Goal: Ask a question

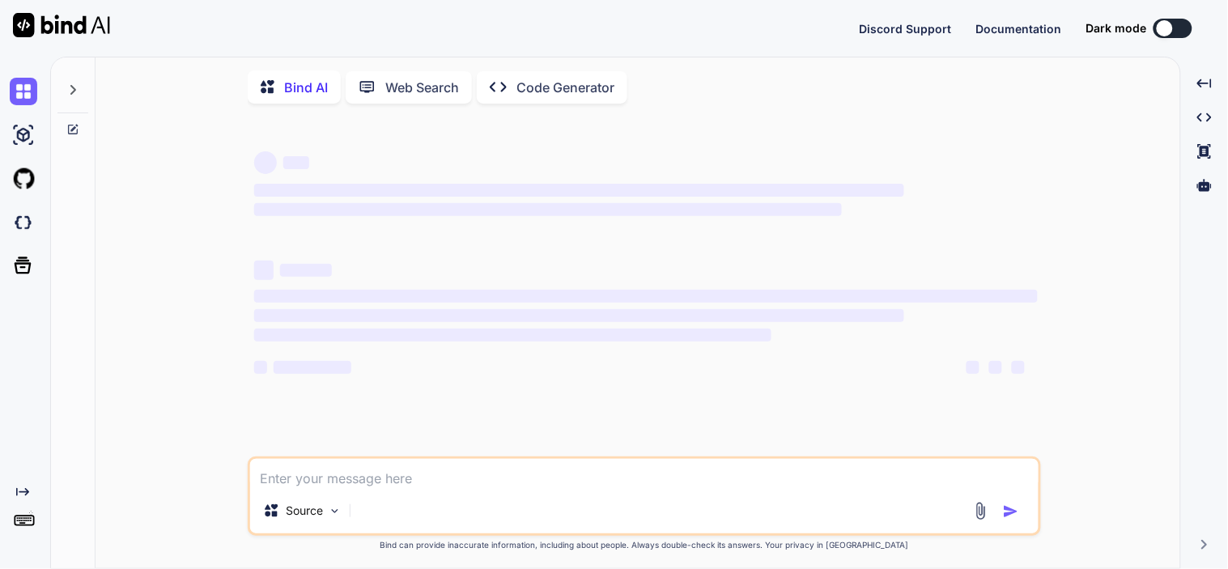
click at [424, 467] on textarea at bounding box center [644, 473] width 789 height 29
type textarea "x"
type textarea "i"
type textarea "x"
type textarea "is"
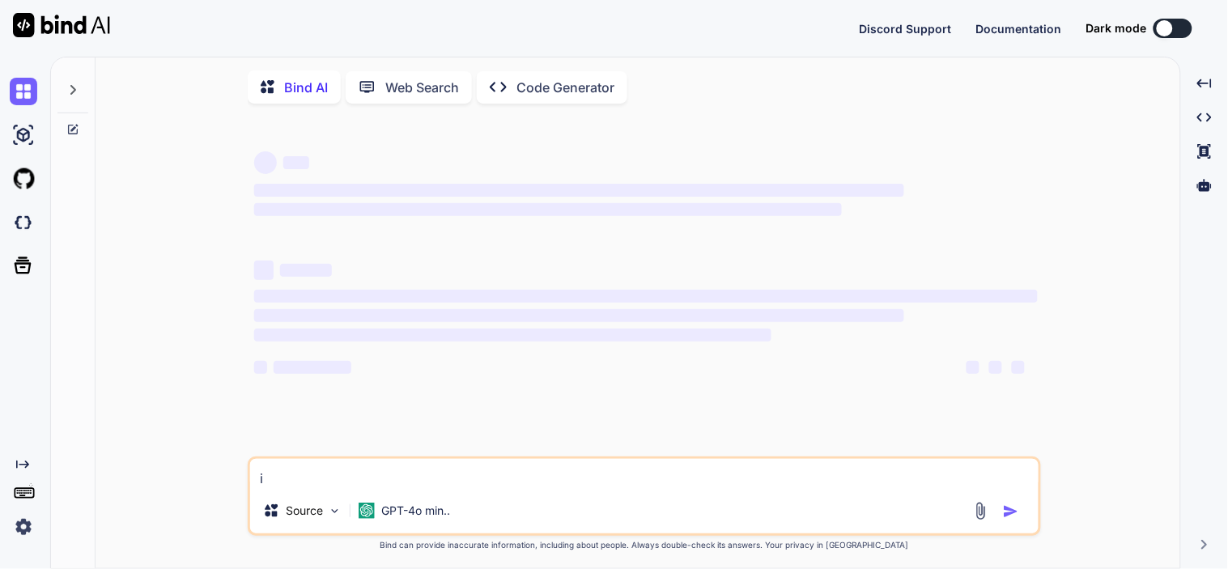
type textarea "x"
type textarea "is"
type textarea "x"
type textarea "is t"
type textarea "x"
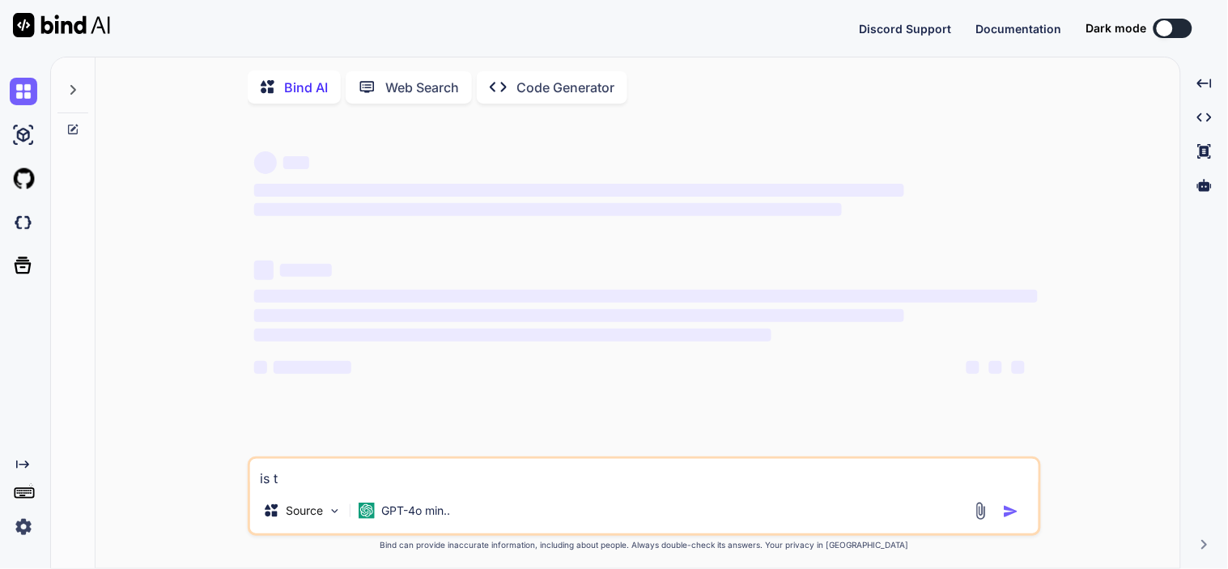
type textarea "is th"
type textarea "x"
type textarea "is the"
type textarea "x"
type textarea "is ther"
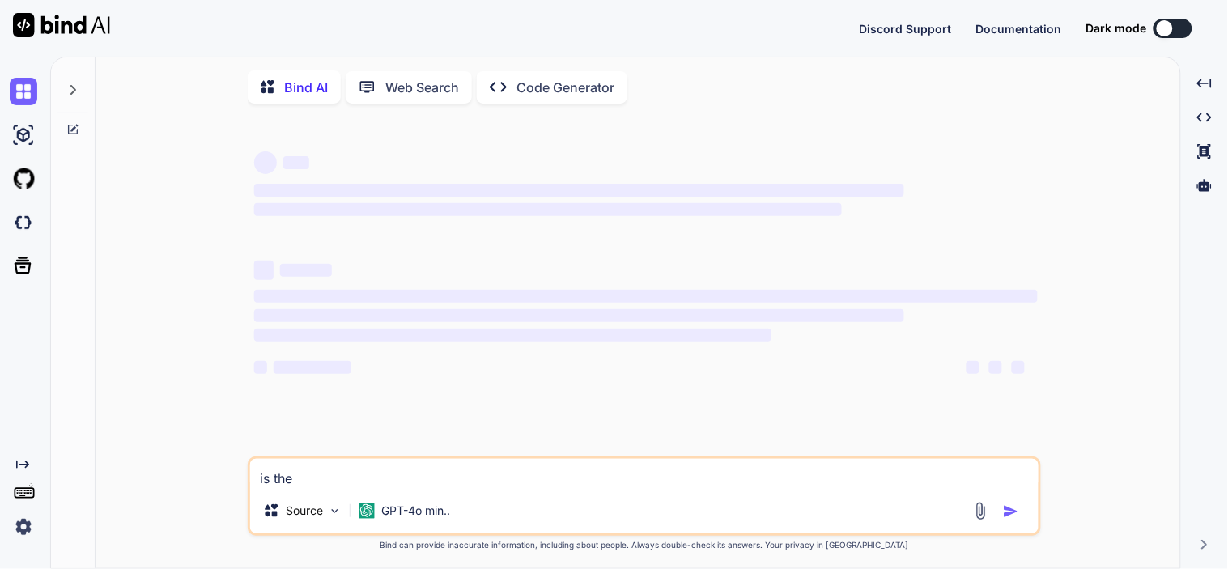
type textarea "x"
type textarea "is ther"
type textarea "x"
type textarea "is ther"
type textarea "x"
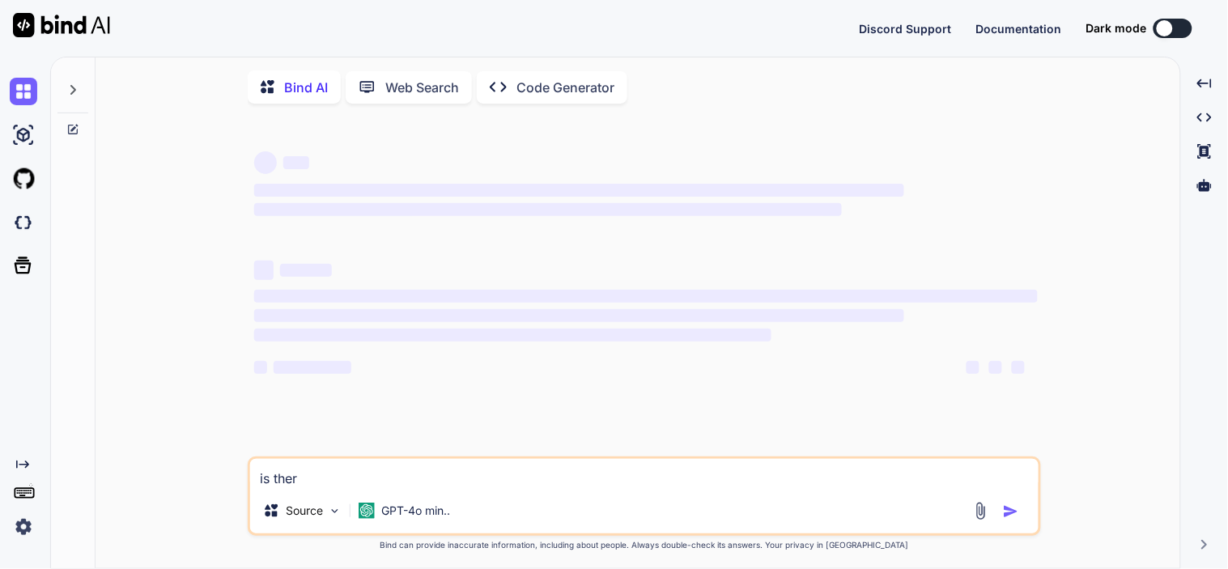
type textarea "is there"
type textarea "x"
type textarea "is there"
type textarea "x"
type textarea "is there a"
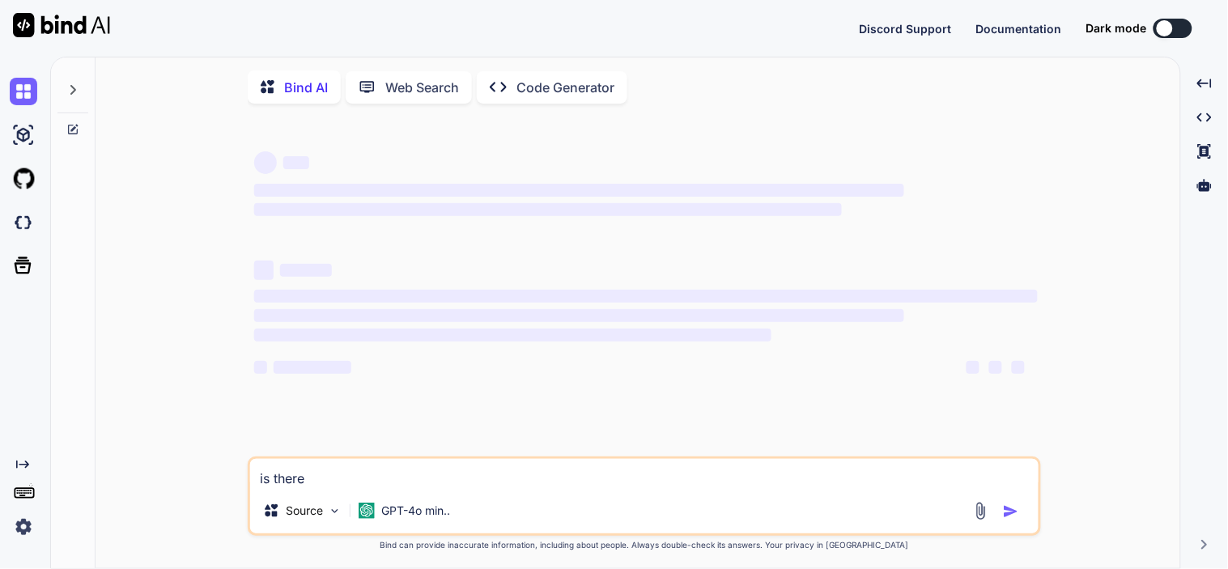
type textarea "x"
type textarea "is there ay"
type textarea "x"
type textarea "is there ay"
type textarea "x"
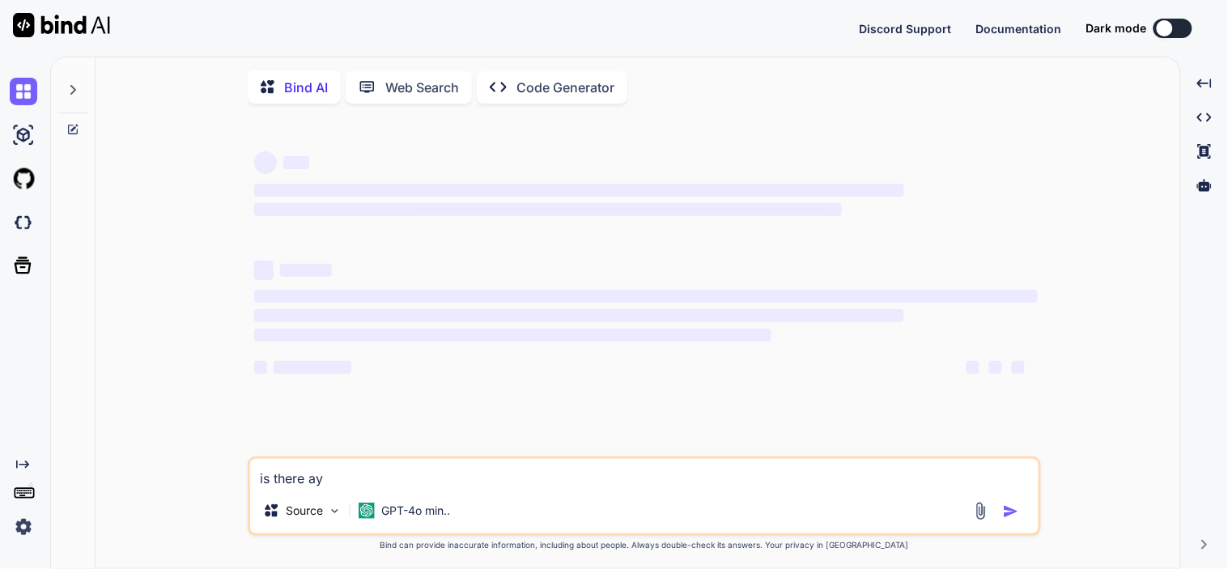
type textarea "is there ay"
type textarea "x"
type textarea "is there a"
type textarea "x"
type textarea "is there an"
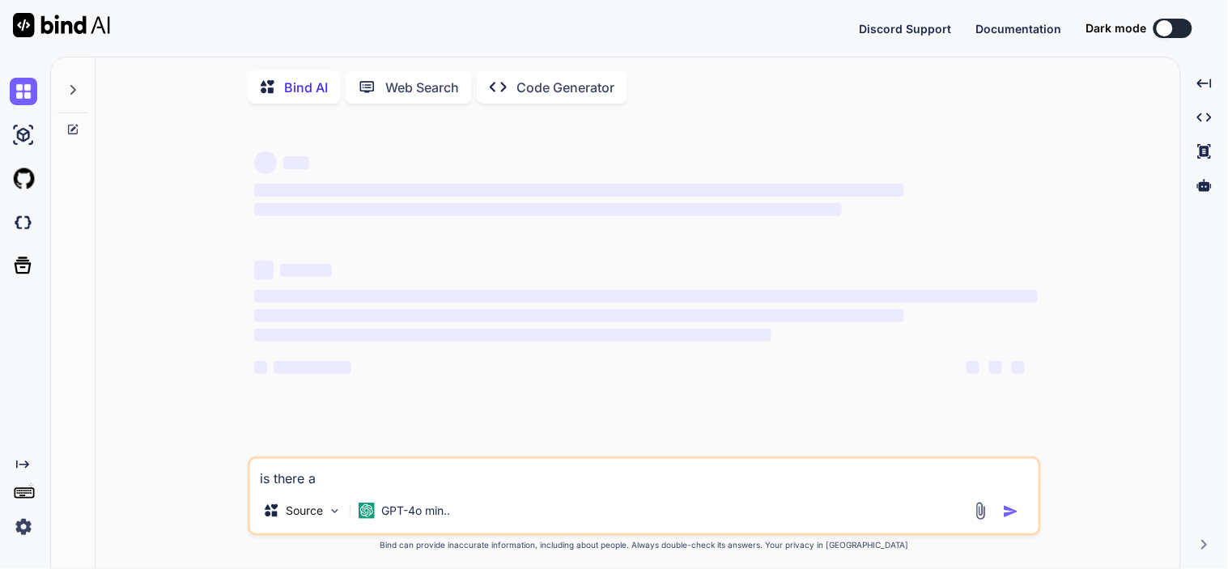
type textarea "x"
type textarea "is there an"
type textarea "x"
type textarea "is there an"
type textarea "x"
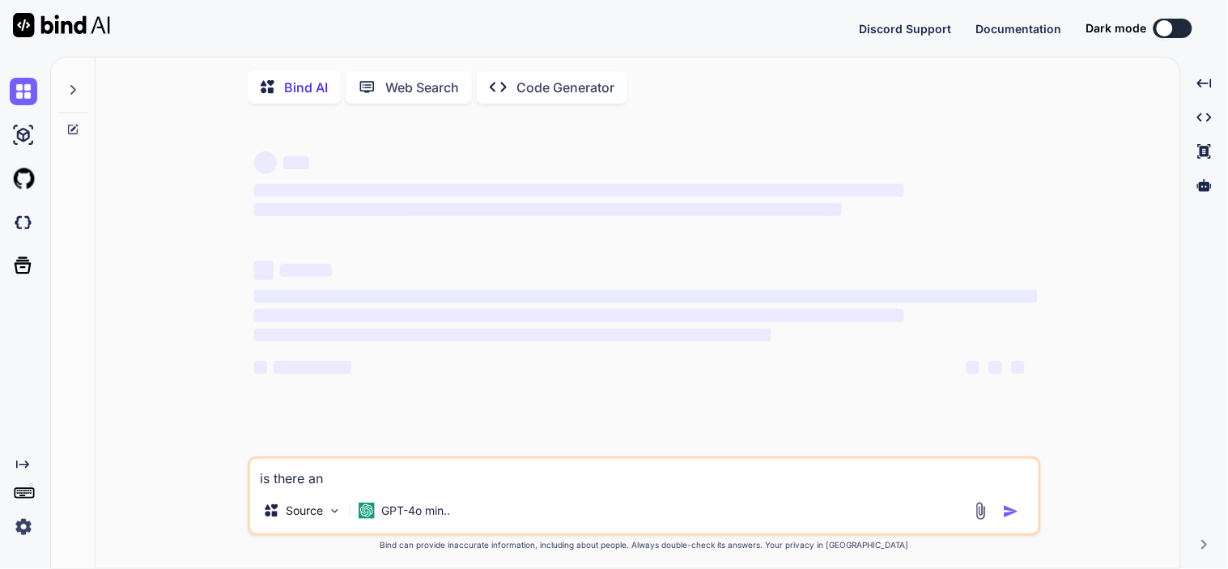
type textarea "is there any"
type textarea "x"
type textarea "is there any"
type textarea "x"
type textarea "is there any e"
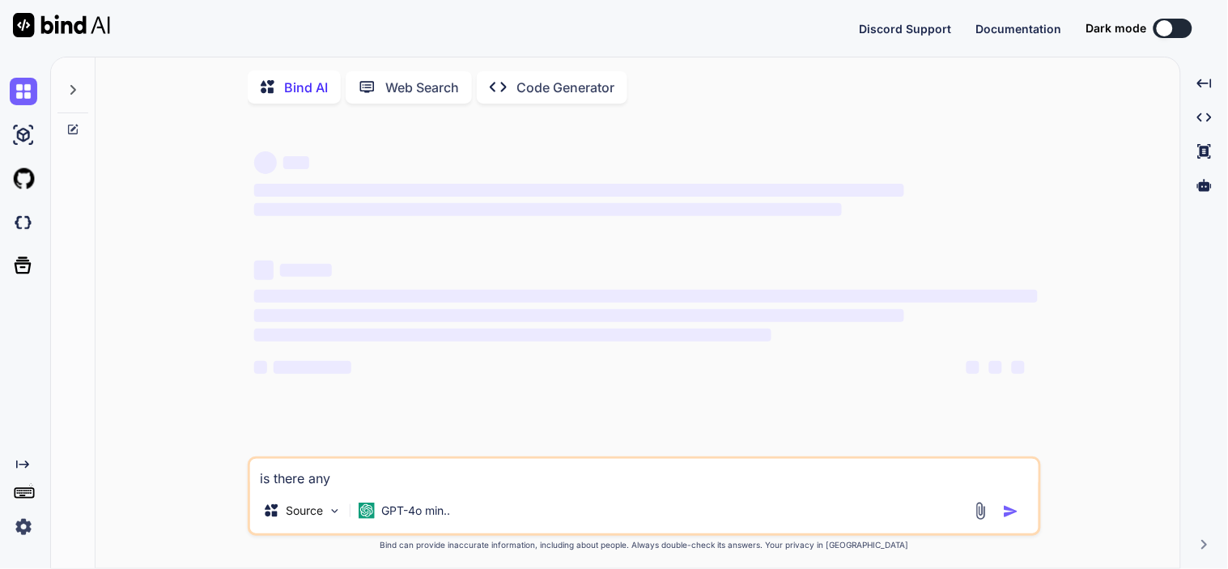
type textarea "x"
type textarea "is there any er"
type textarea "x"
type textarea "is there any err"
type textarea "x"
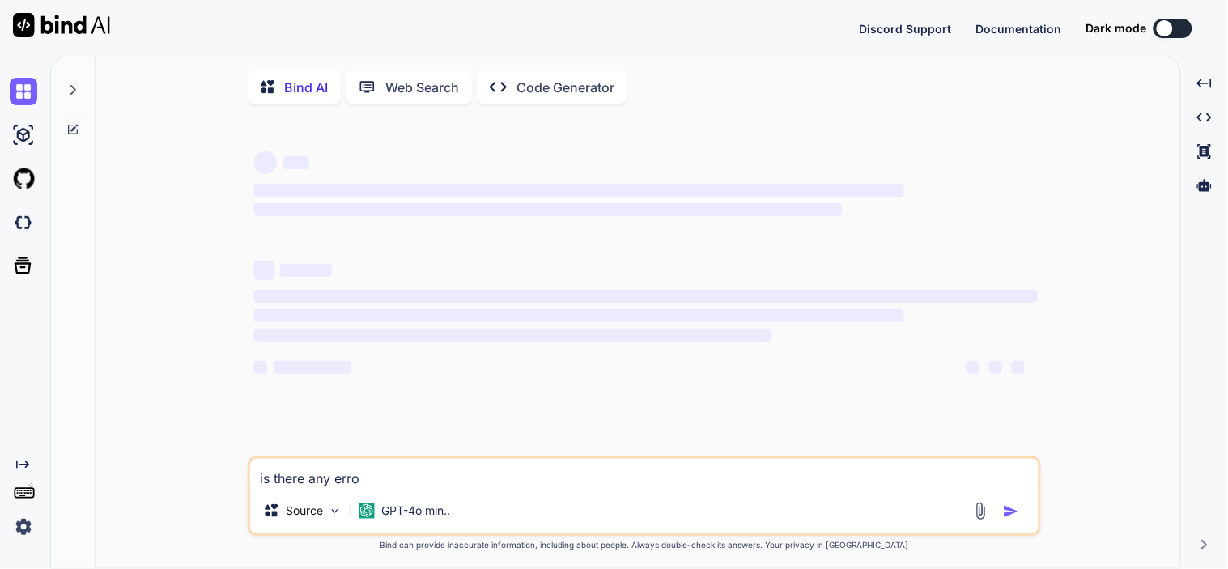
type textarea "is there any error"
type textarea "x"
type textarea "is there any error"
type textarea "x"
type textarea "is there any error let scope = [ { "createdAt": "[DATE] 20:53:42", "updatedAt":…"
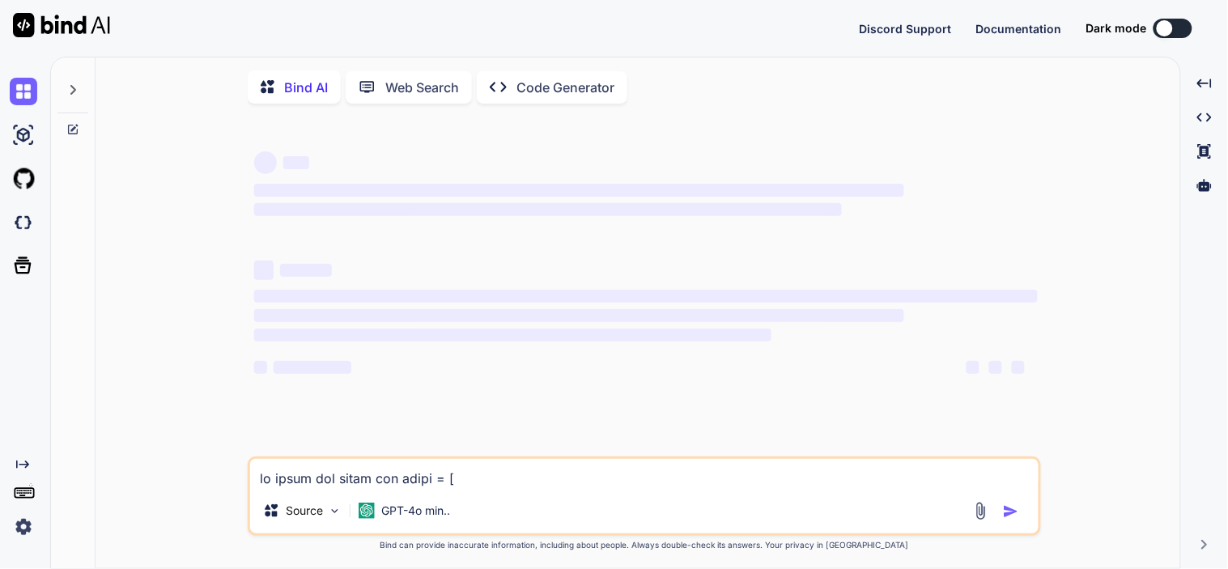
type textarea "x"
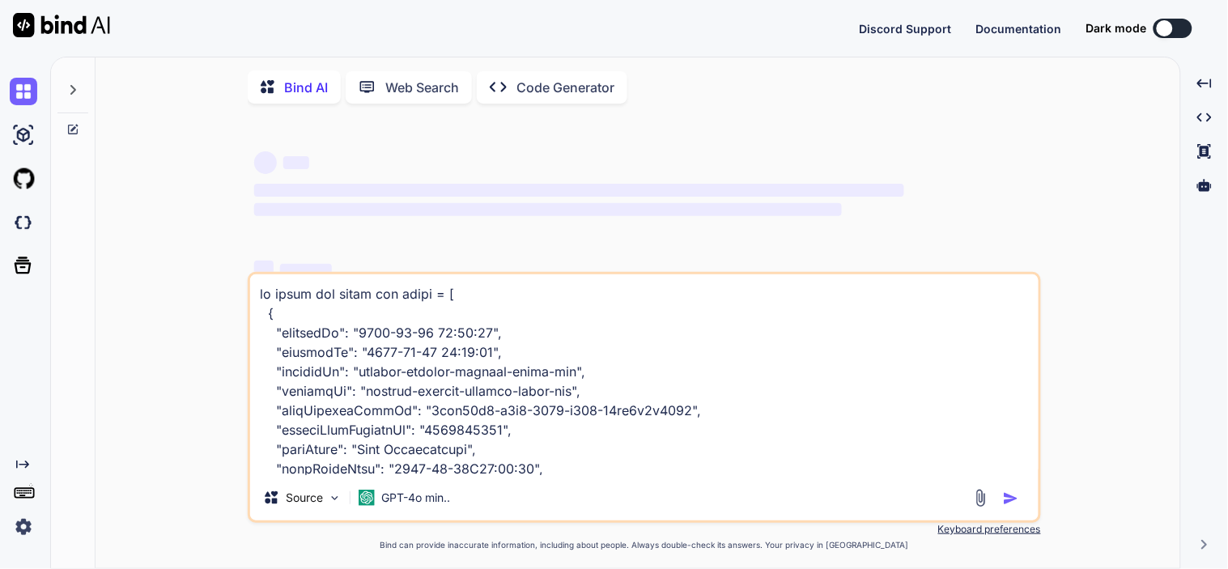
scroll to position [1828, 0]
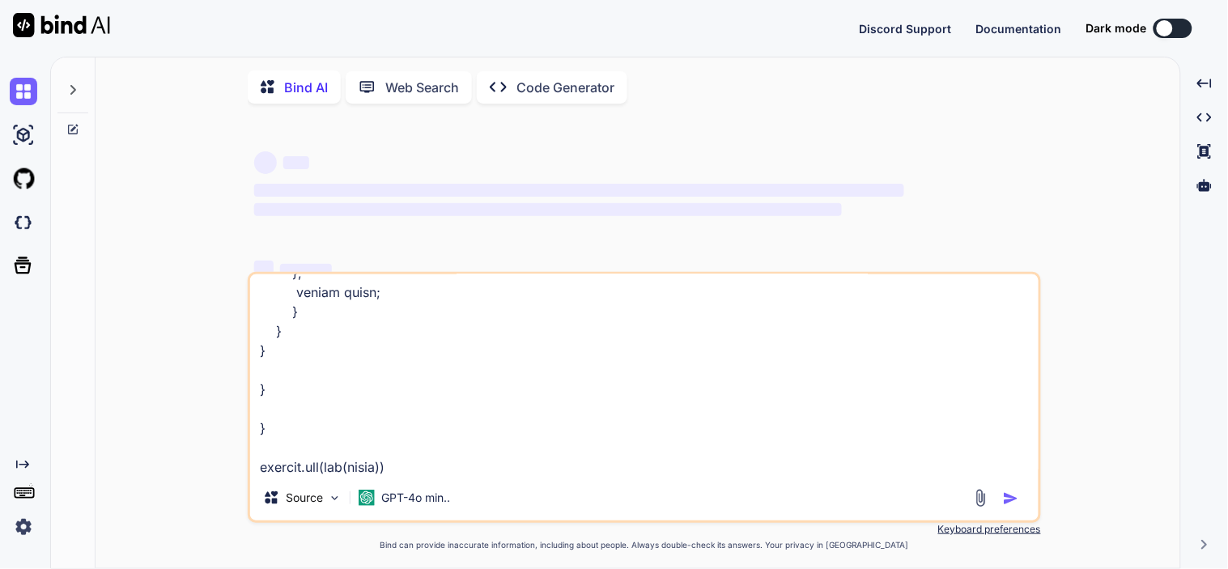
type textarea "is there any error let scope = [ { "createdAt": "[DATE] 20:53:42", "updatedAt":…"
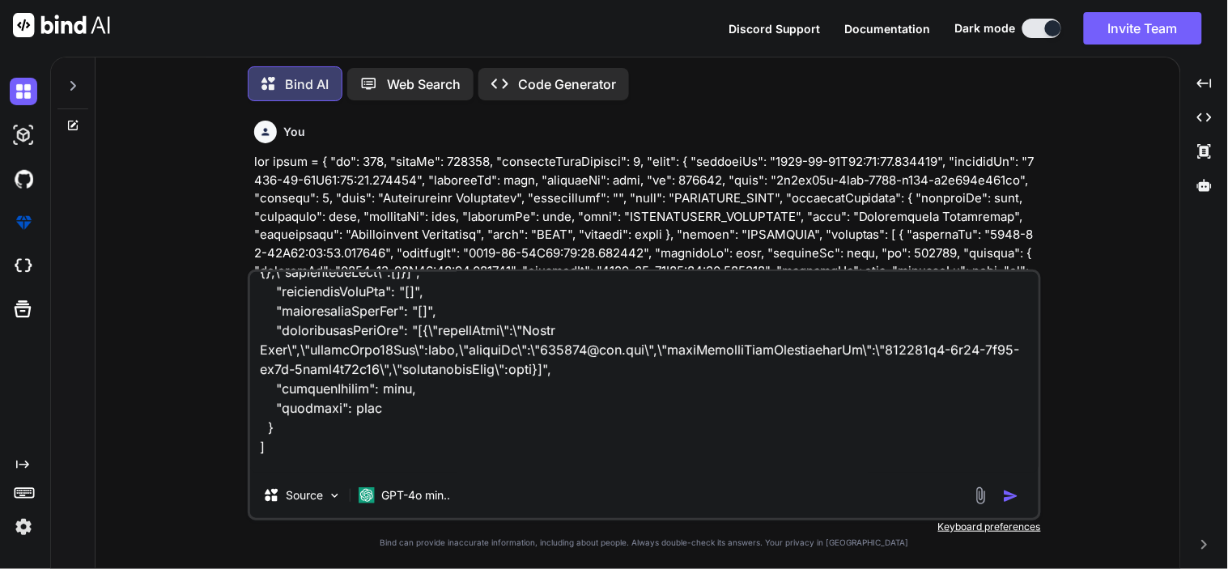
scroll to position [1831, 0]
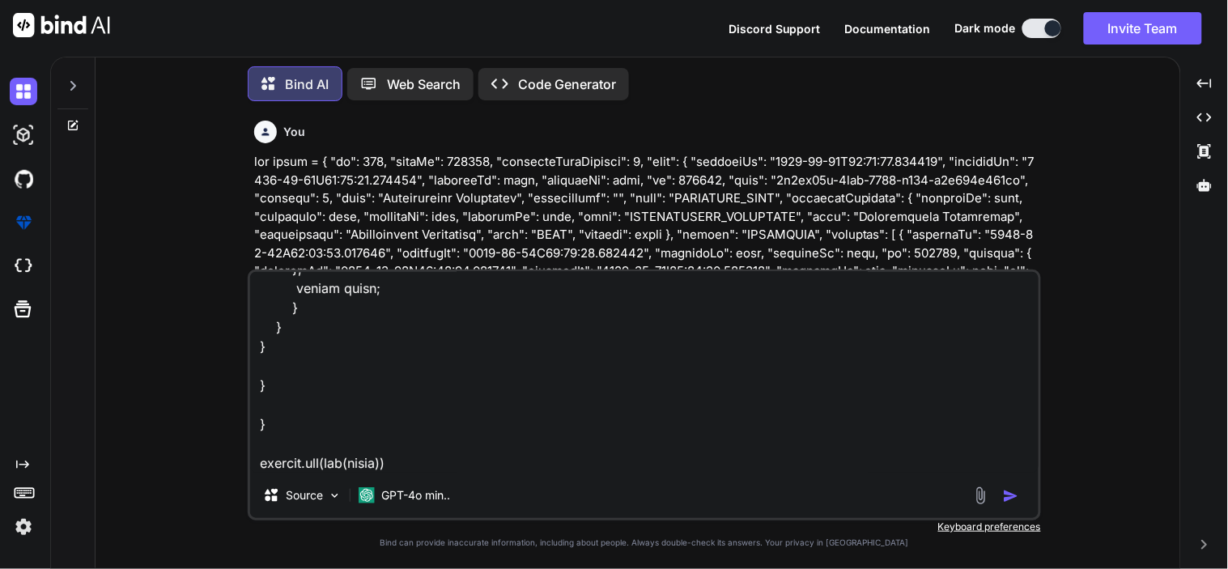
click at [1008, 500] on img "button" at bounding box center [1011, 496] width 16 height 16
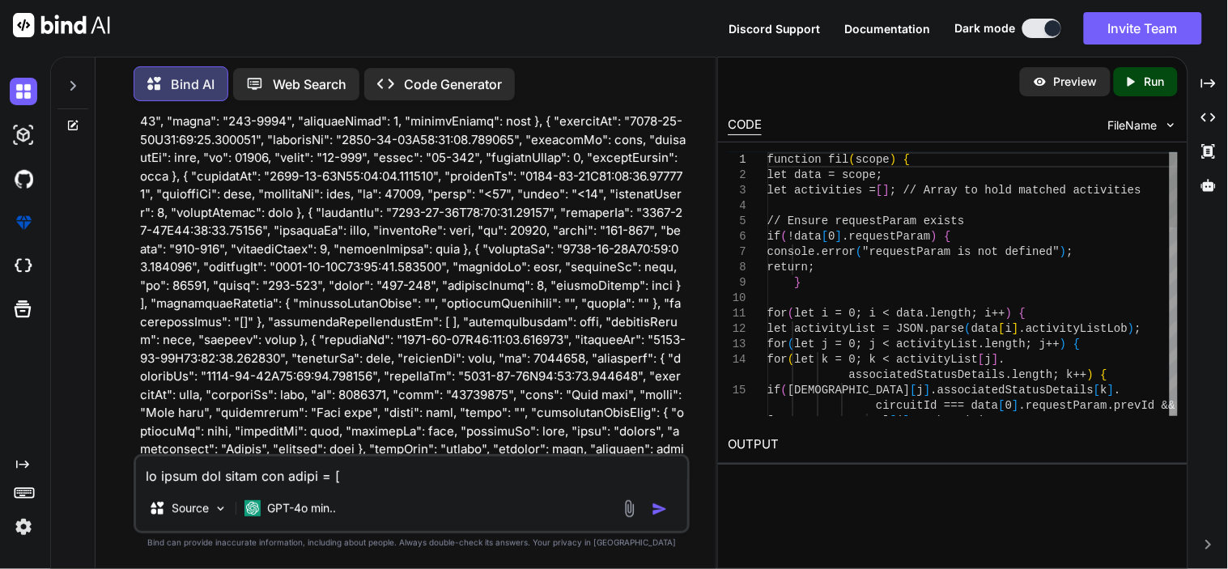
scroll to position [39911, 0]
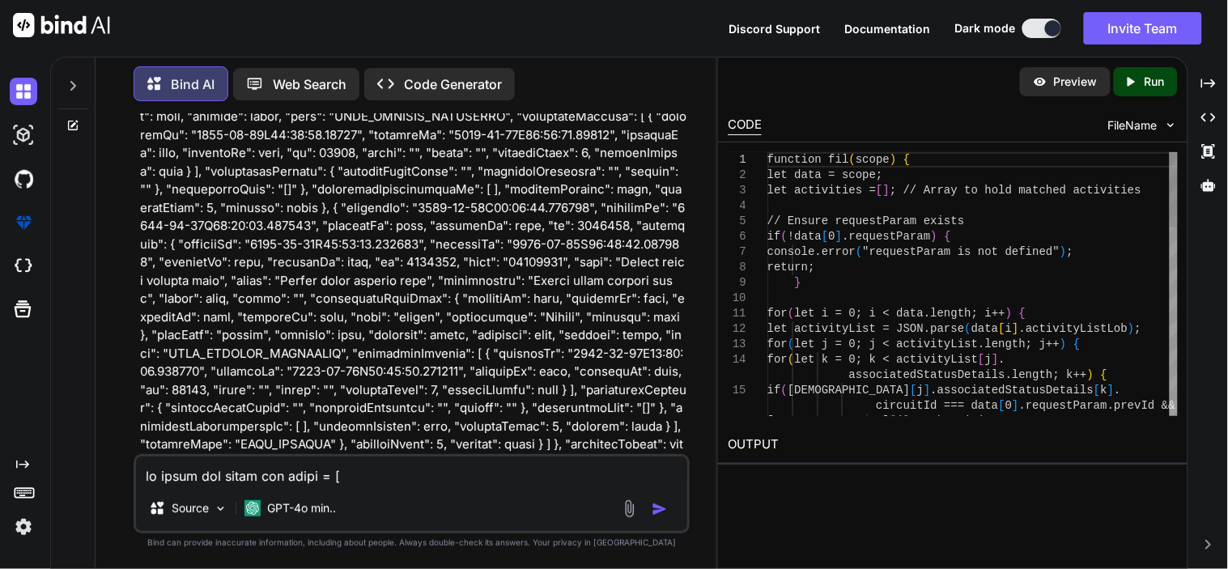
type textarea "x"
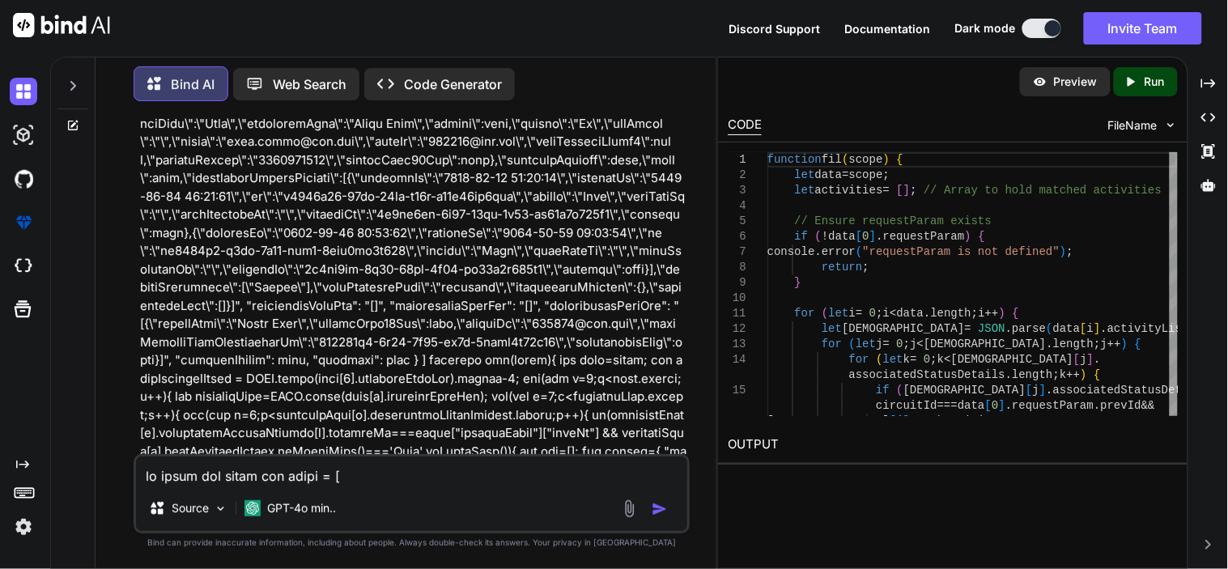
scroll to position [42104, 0]
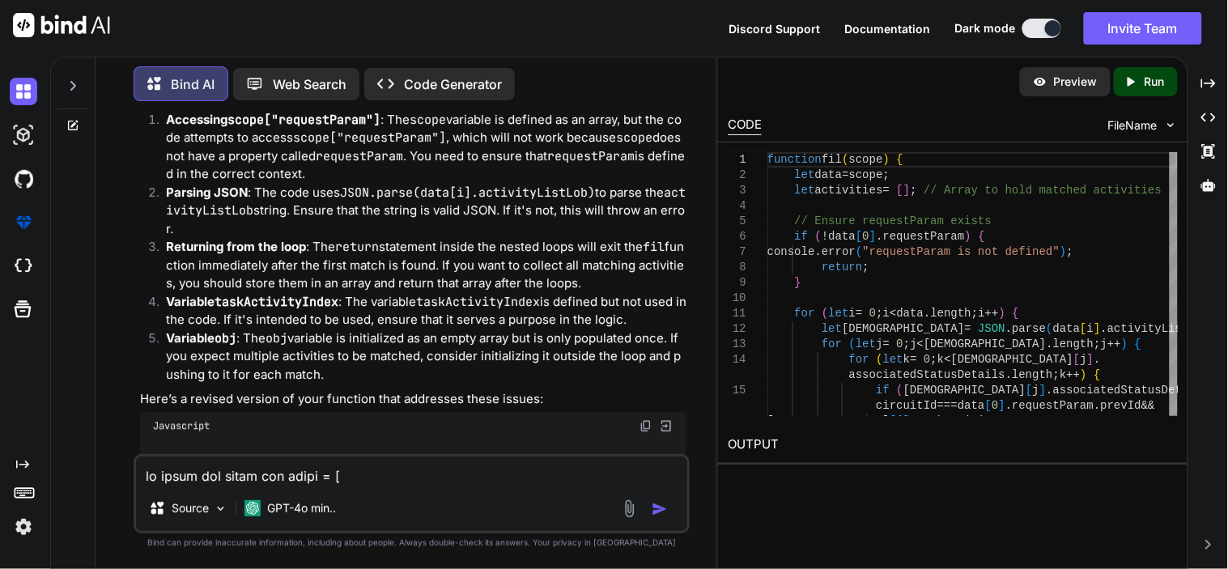
click at [336, 474] on textarea at bounding box center [411, 471] width 551 height 29
type textarea "d"
type textarea "x"
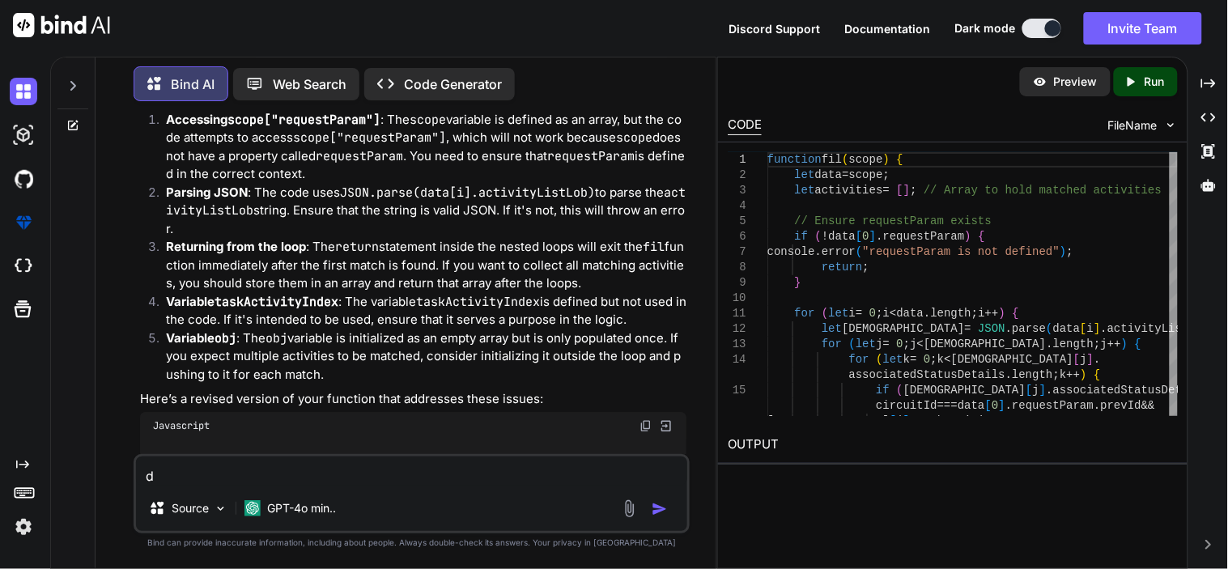
type textarea "do"
type textarea "x"
type textarea "don"
type textarea "x"
type textarea "don'"
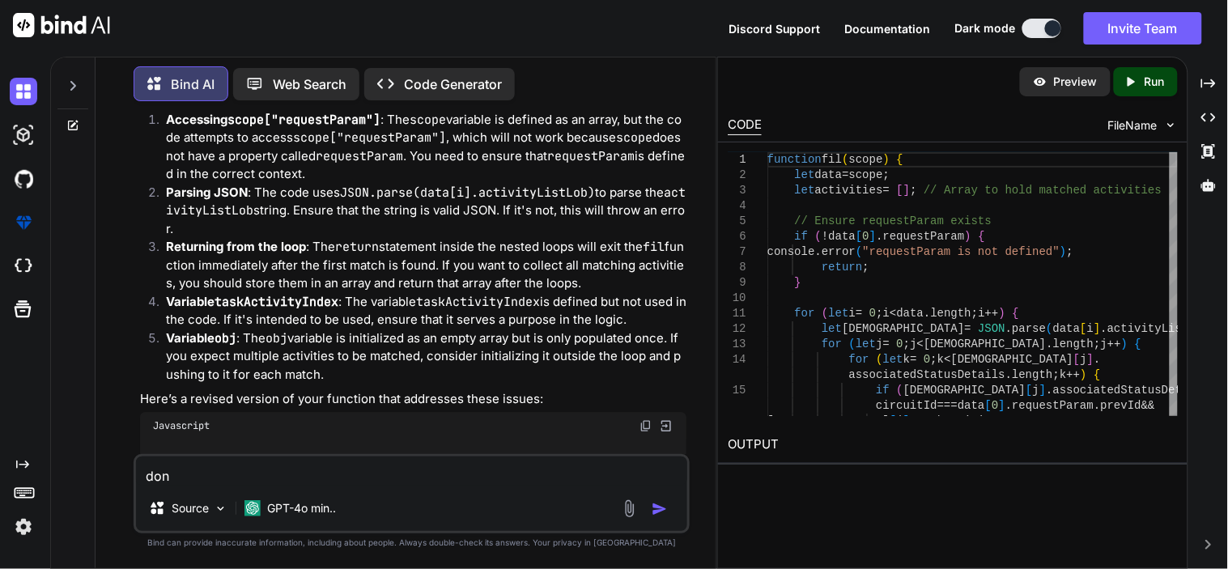
type textarea "x"
type textarea "don't"
type textarea "x"
type textarea "don't"
type textarea "x"
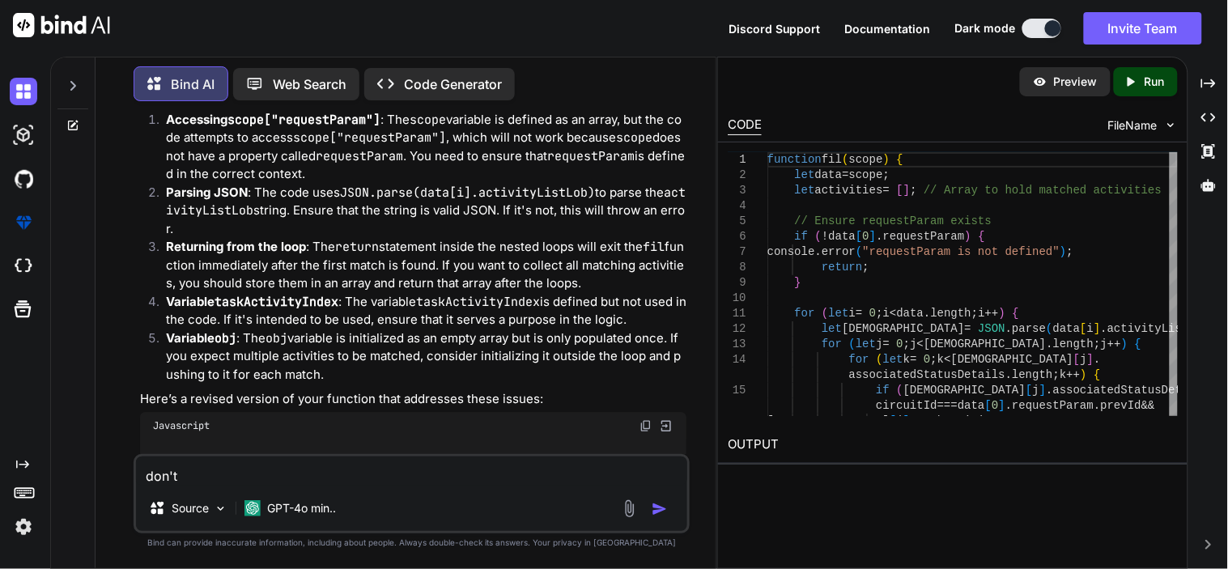
type textarea "don't r"
type textarea "x"
type textarea "don't re"
type textarea "x"
type textarea "don't rem"
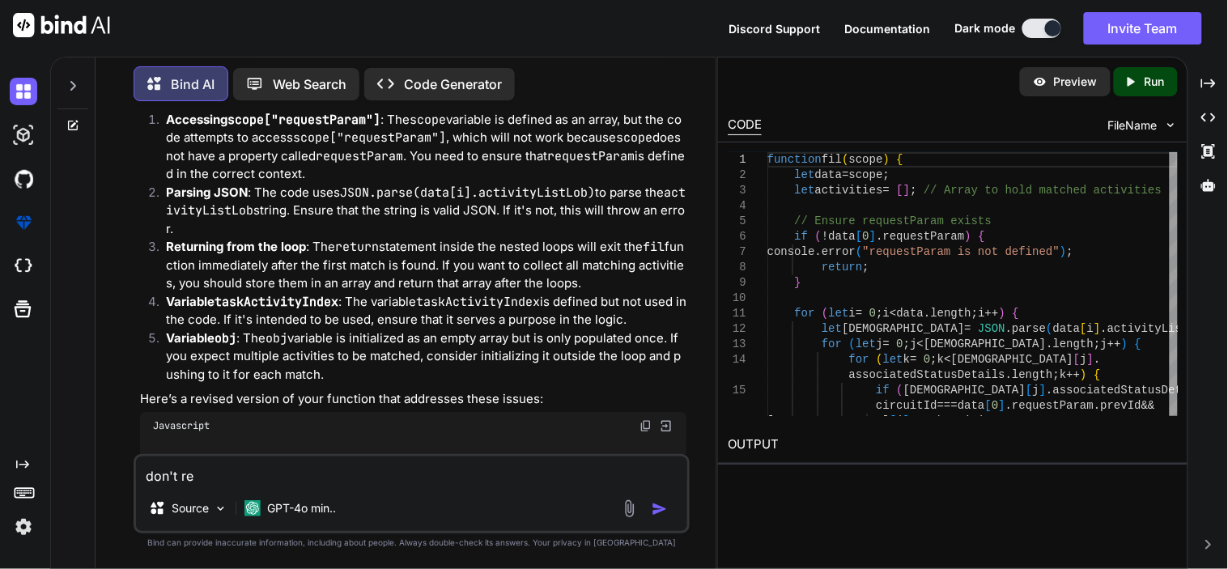
type textarea "x"
type textarea "don't remo"
type textarea "x"
type textarea "don't remov"
type textarea "x"
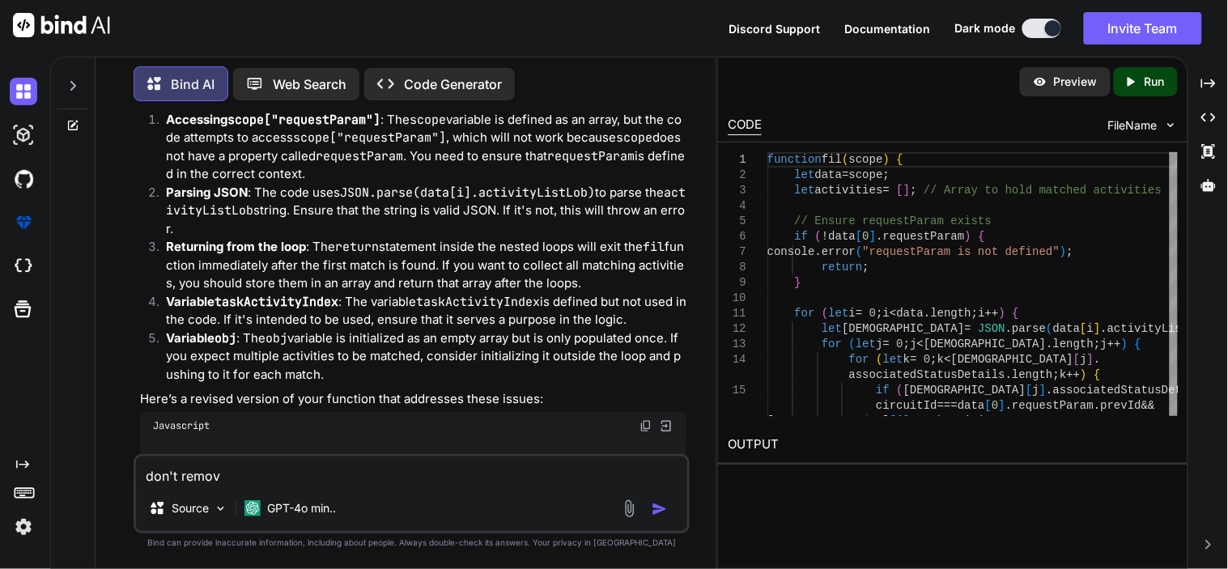
type textarea "don't remove"
type textarea "x"
type textarea "don't remove"
type textarea "x"
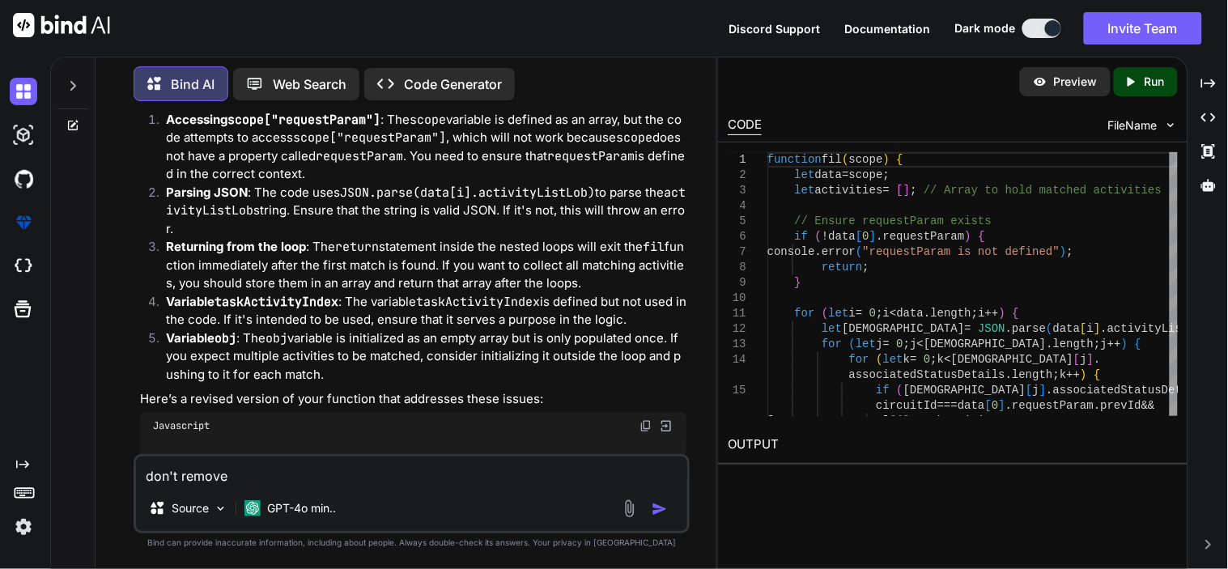
copy code "taskActivityIndex"
click at [402, 472] on textarea "don't remove" at bounding box center [411, 471] width 551 height 29
paste textarea "taskActivityIndex"
type textarea "don't remove taskActivityIndex"
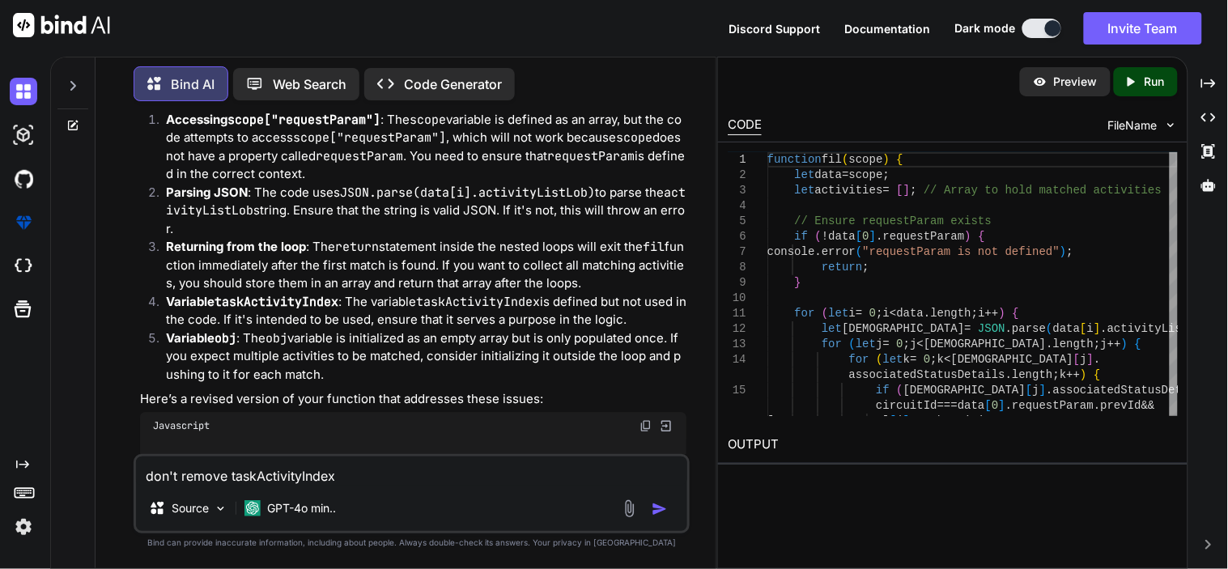
type textarea "x"
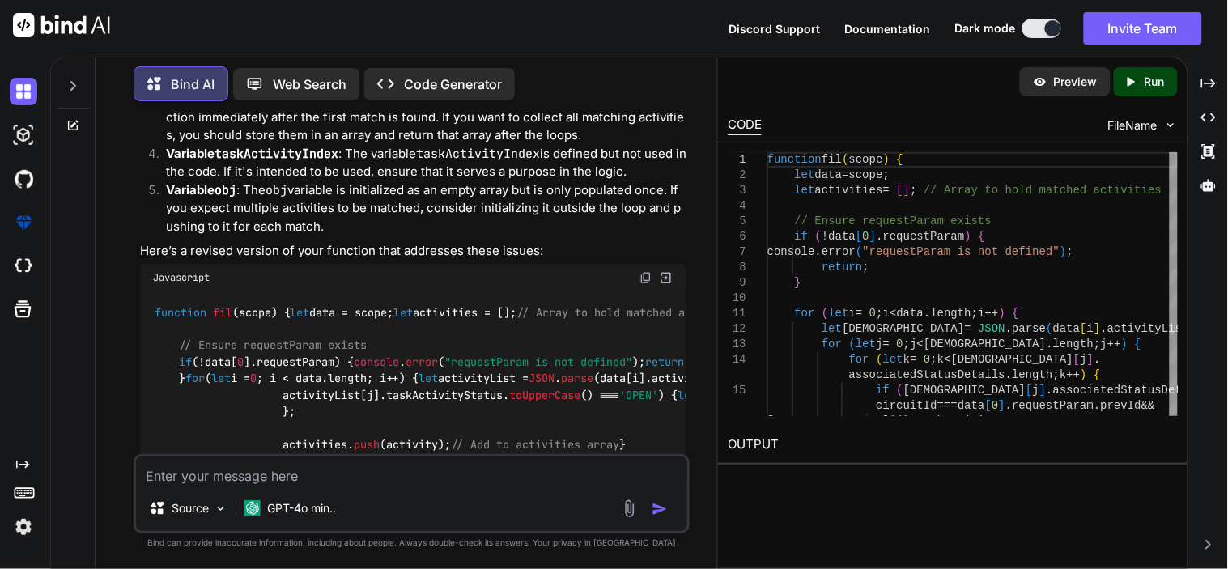
scroll to position [42275, 0]
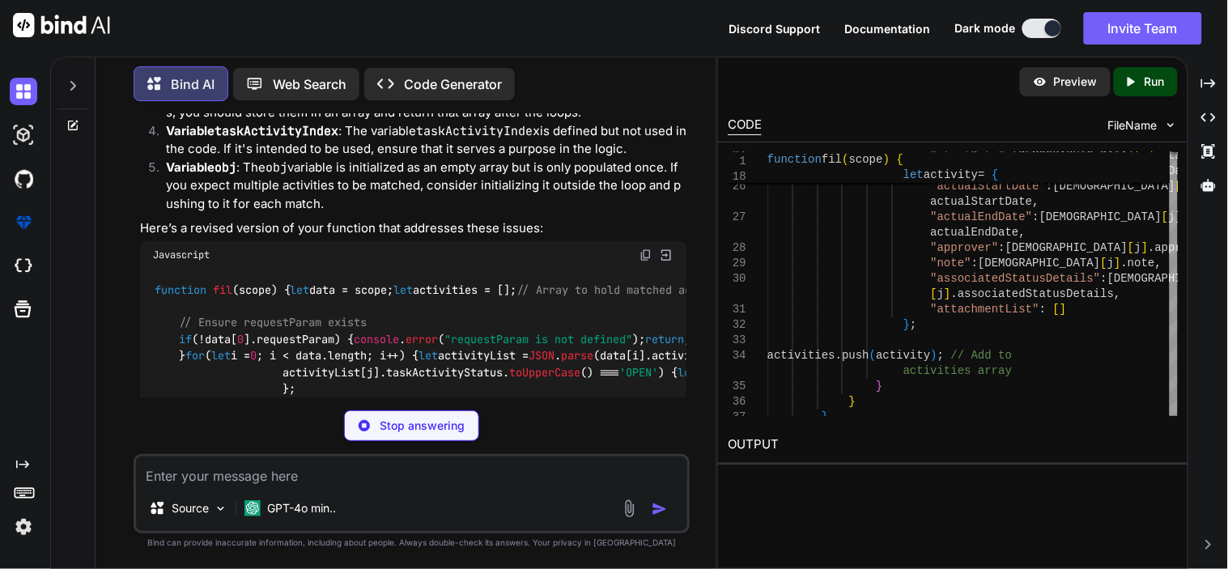
type textarea "x"
type textarea "} // Return all matched activities return { "chatSessionTaskId": data[0].chatSe…"
